Goal: Navigation & Orientation: Find specific page/section

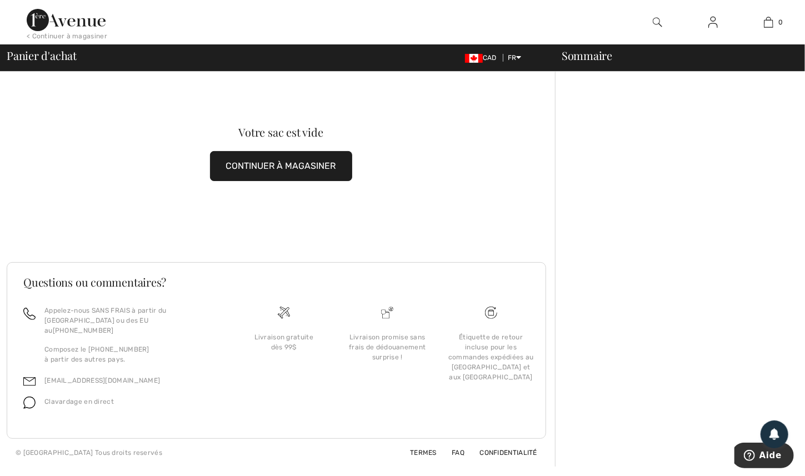
click at [579, 59] on div "Sommaire" at bounding box center [673, 55] width 250 height 11
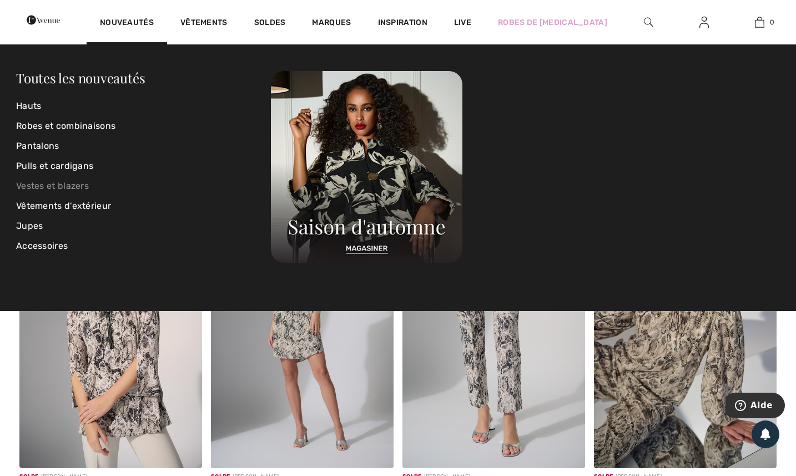
click at [48, 192] on link "Vestes et blazers" at bounding box center [143, 186] width 255 height 20
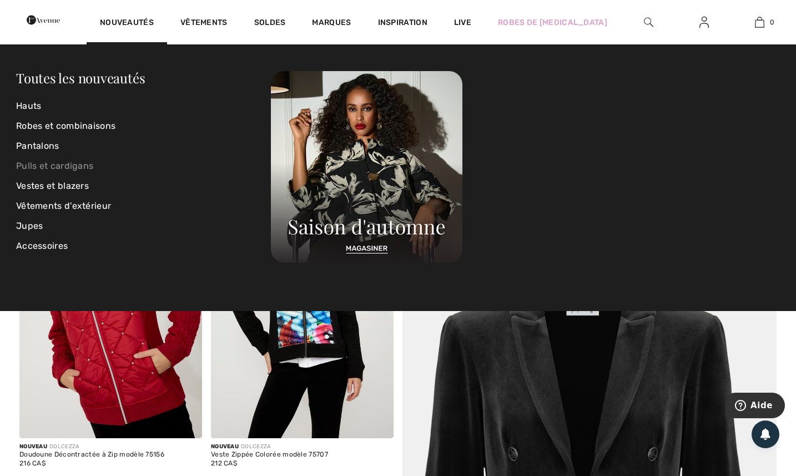
click at [53, 170] on link "Pulls et cardigans" at bounding box center [143, 166] width 255 height 20
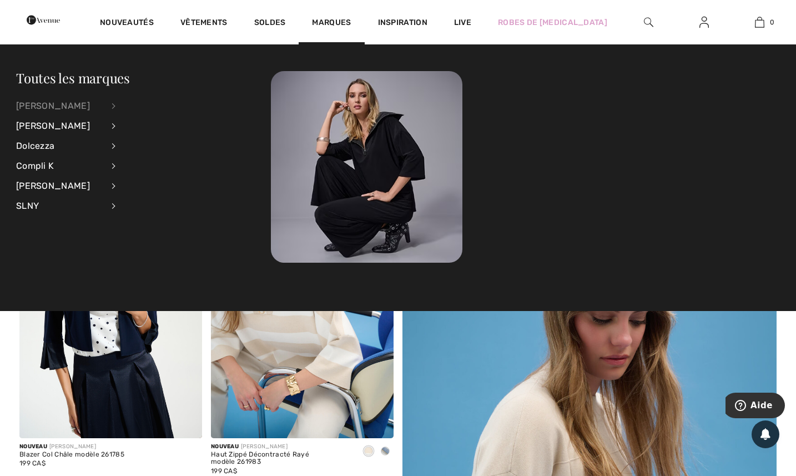
click at [59, 107] on div "[PERSON_NAME]" at bounding box center [59, 106] width 87 height 20
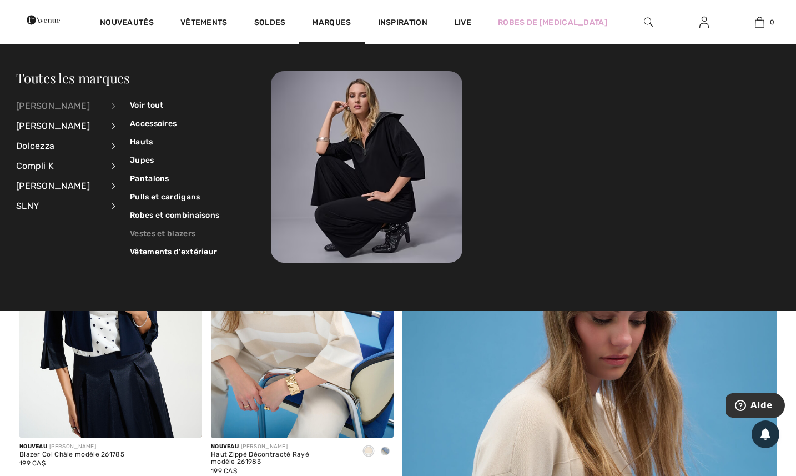
click at [144, 234] on link "Vestes et blazers" at bounding box center [174, 233] width 89 height 18
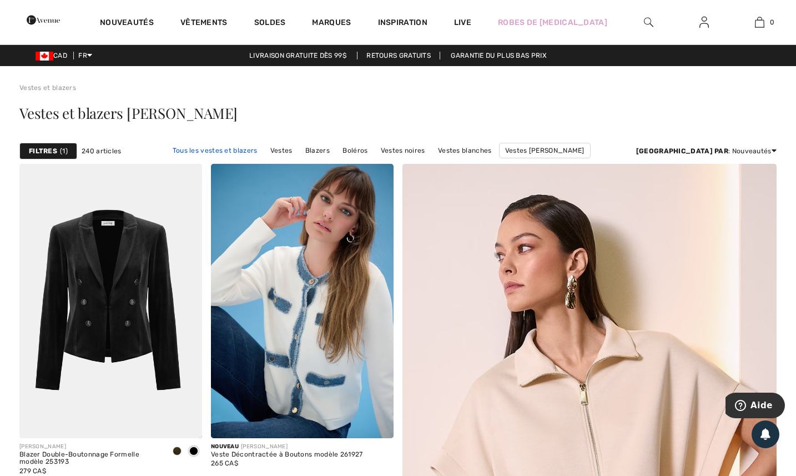
click at [168, 151] on link "Tous les vestes et blazers" at bounding box center [215, 150] width 96 height 14
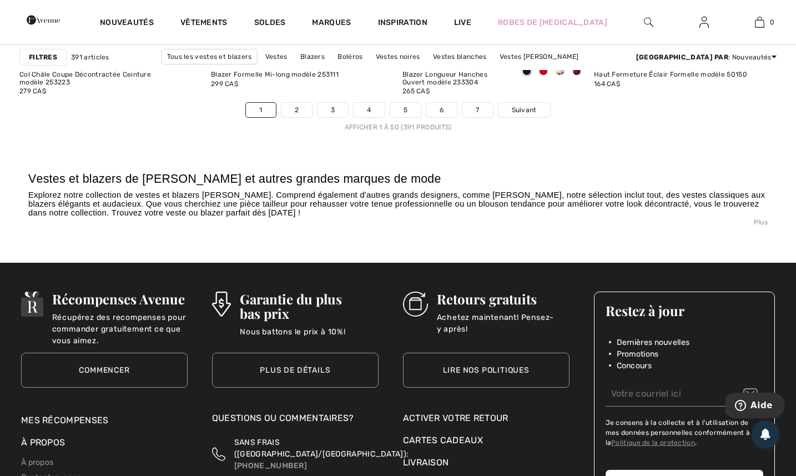
scroll to position [5078, 0]
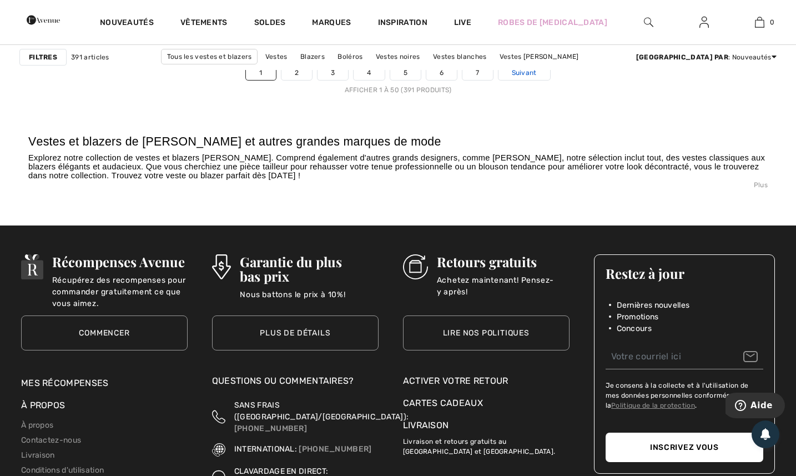
click at [522, 73] on span "Suivant" at bounding box center [524, 73] width 25 height 10
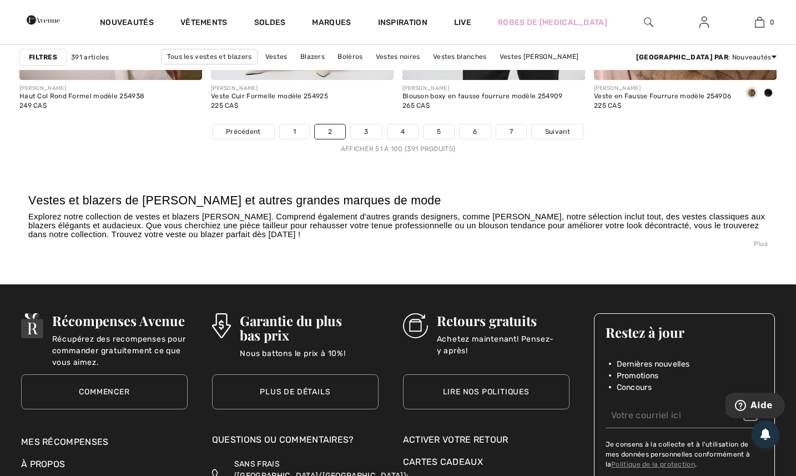
scroll to position [5027, 0]
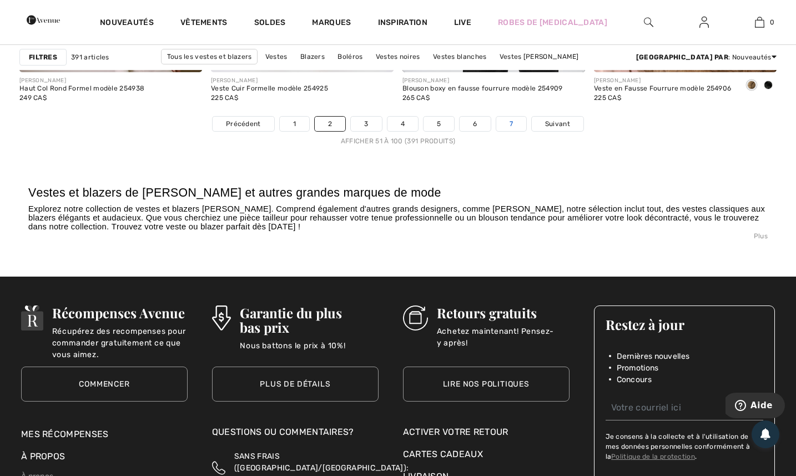
click at [512, 122] on link "7" at bounding box center [511, 124] width 30 height 14
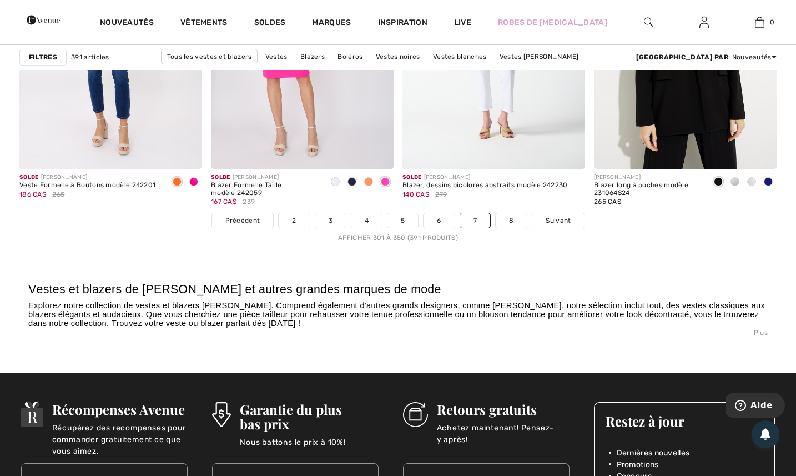
scroll to position [4982, 0]
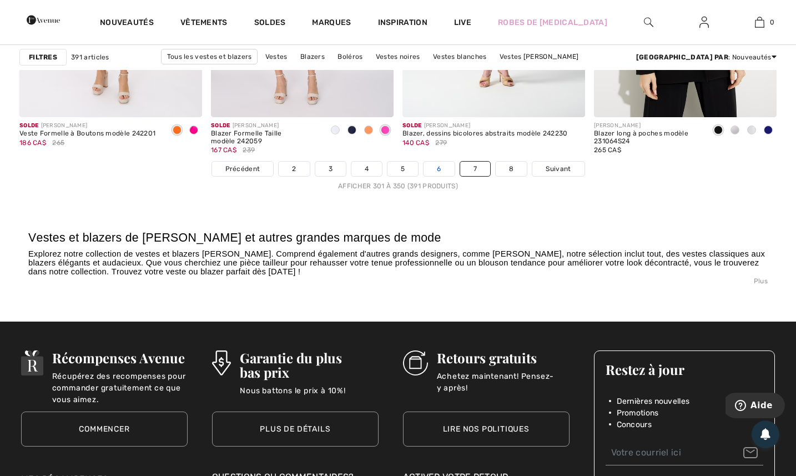
click at [441, 166] on link "6" at bounding box center [439, 169] width 31 height 14
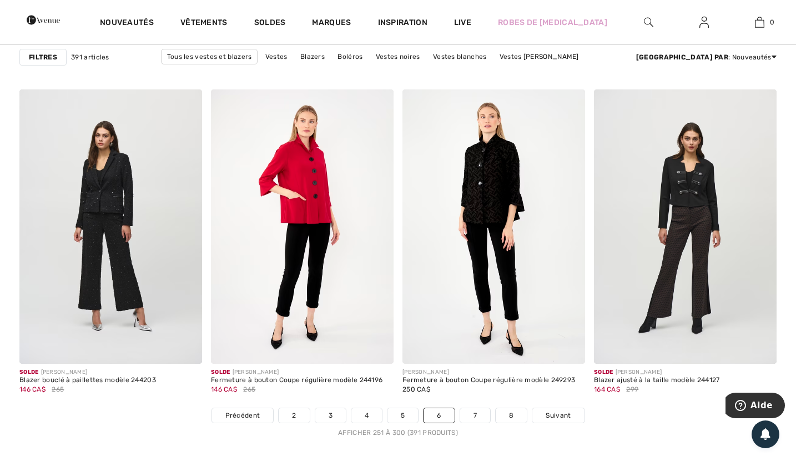
scroll to position [4735, 0]
click at [403, 409] on link "5" at bounding box center [403, 416] width 31 height 14
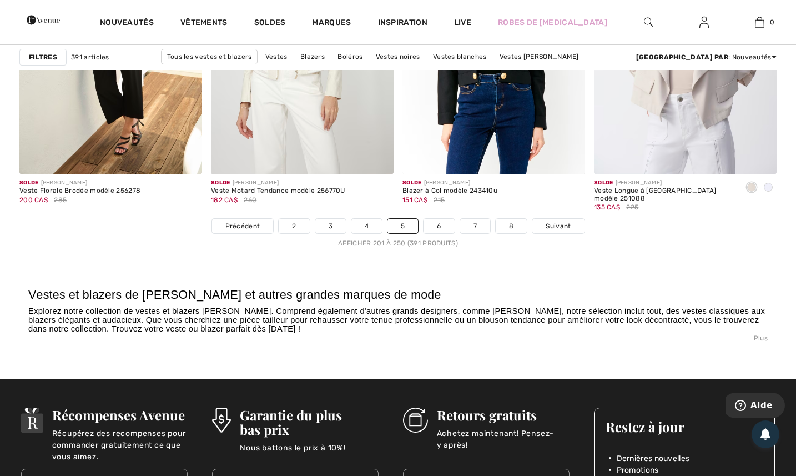
scroll to position [4925, 0]
click at [371, 220] on link "4" at bounding box center [366, 226] width 31 height 14
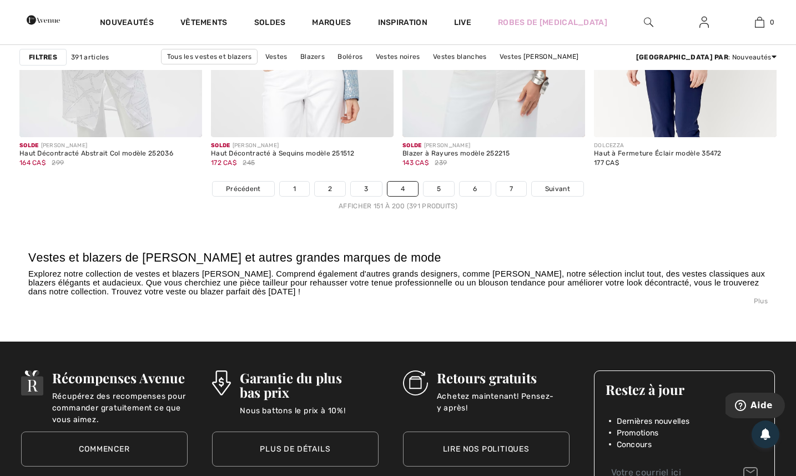
scroll to position [4953, 0]
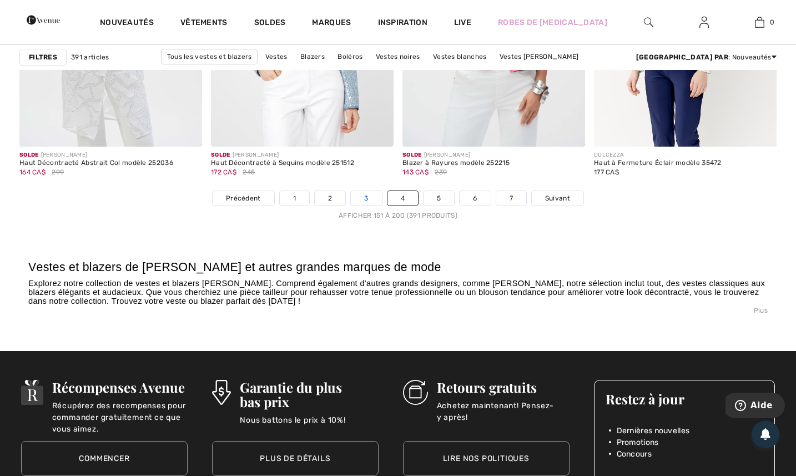
click at [371, 195] on link "3" at bounding box center [366, 198] width 31 height 14
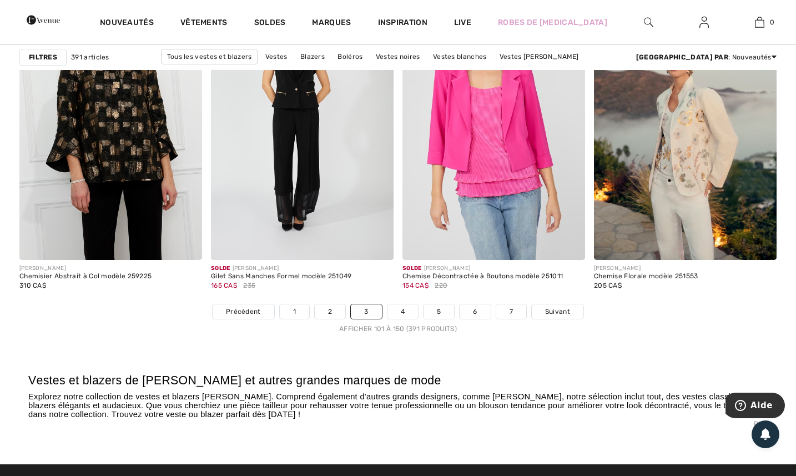
scroll to position [4834, 0]
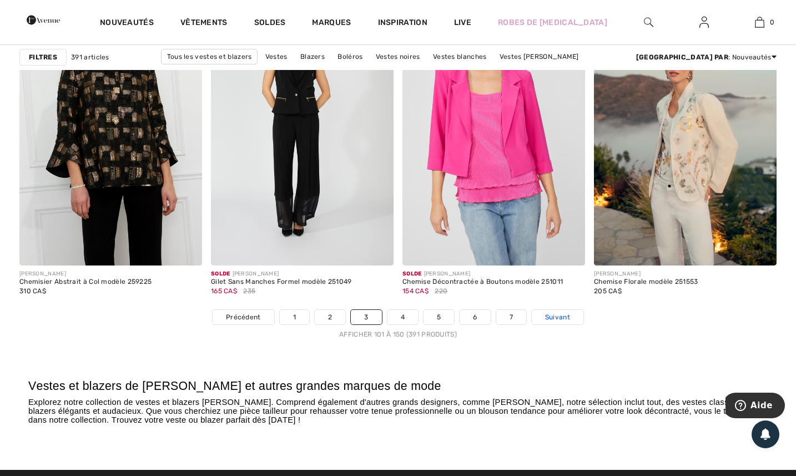
click at [555, 314] on span "Suivant" at bounding box center [557, 317] width 25 height 10
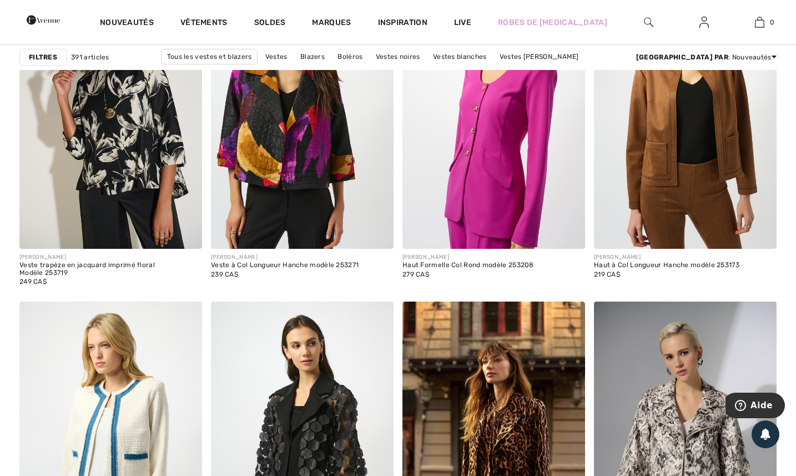
scroll to position [1478, 0]
